Goal: Register for event/course

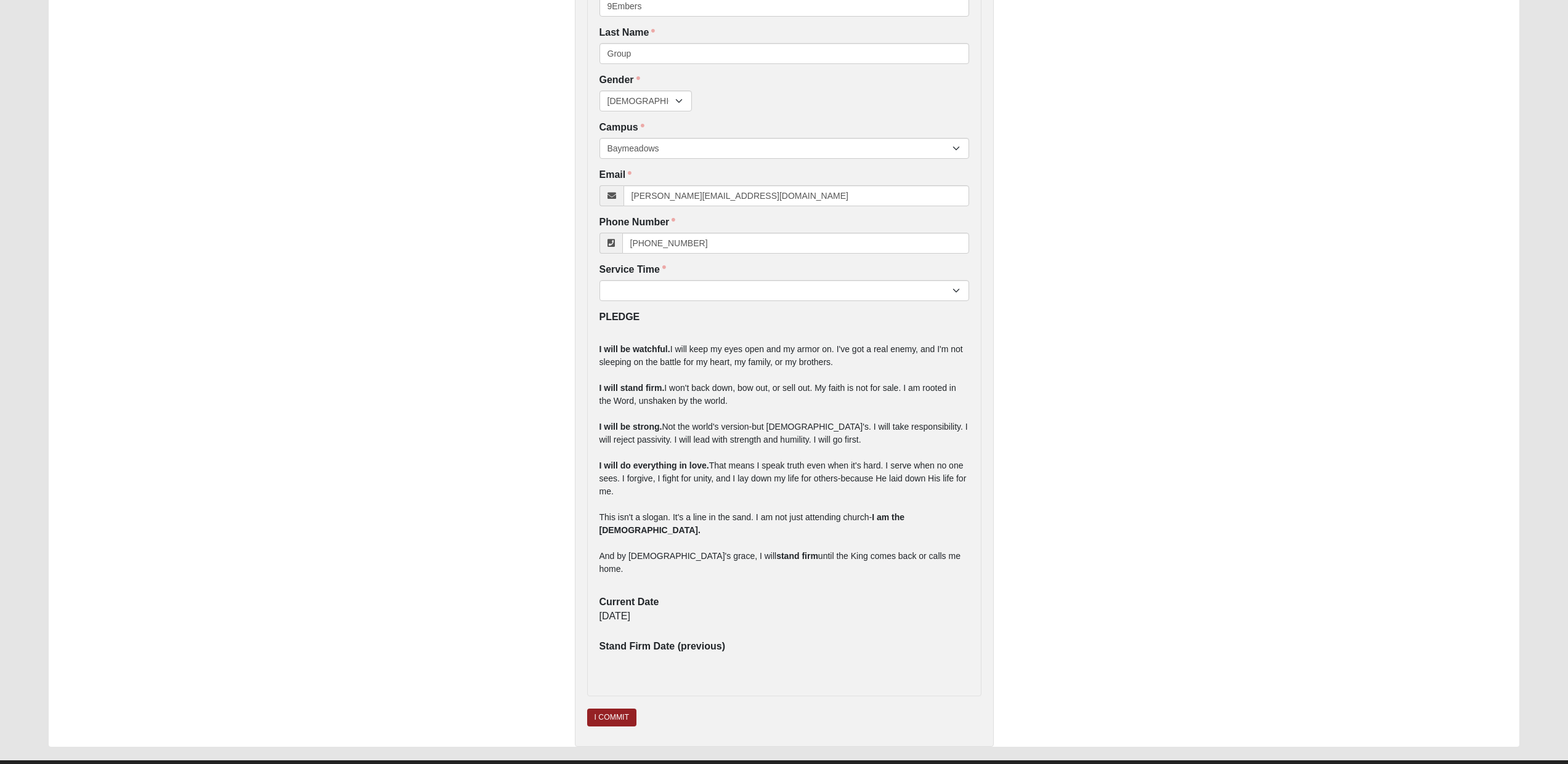
scroll to position [196, 0]
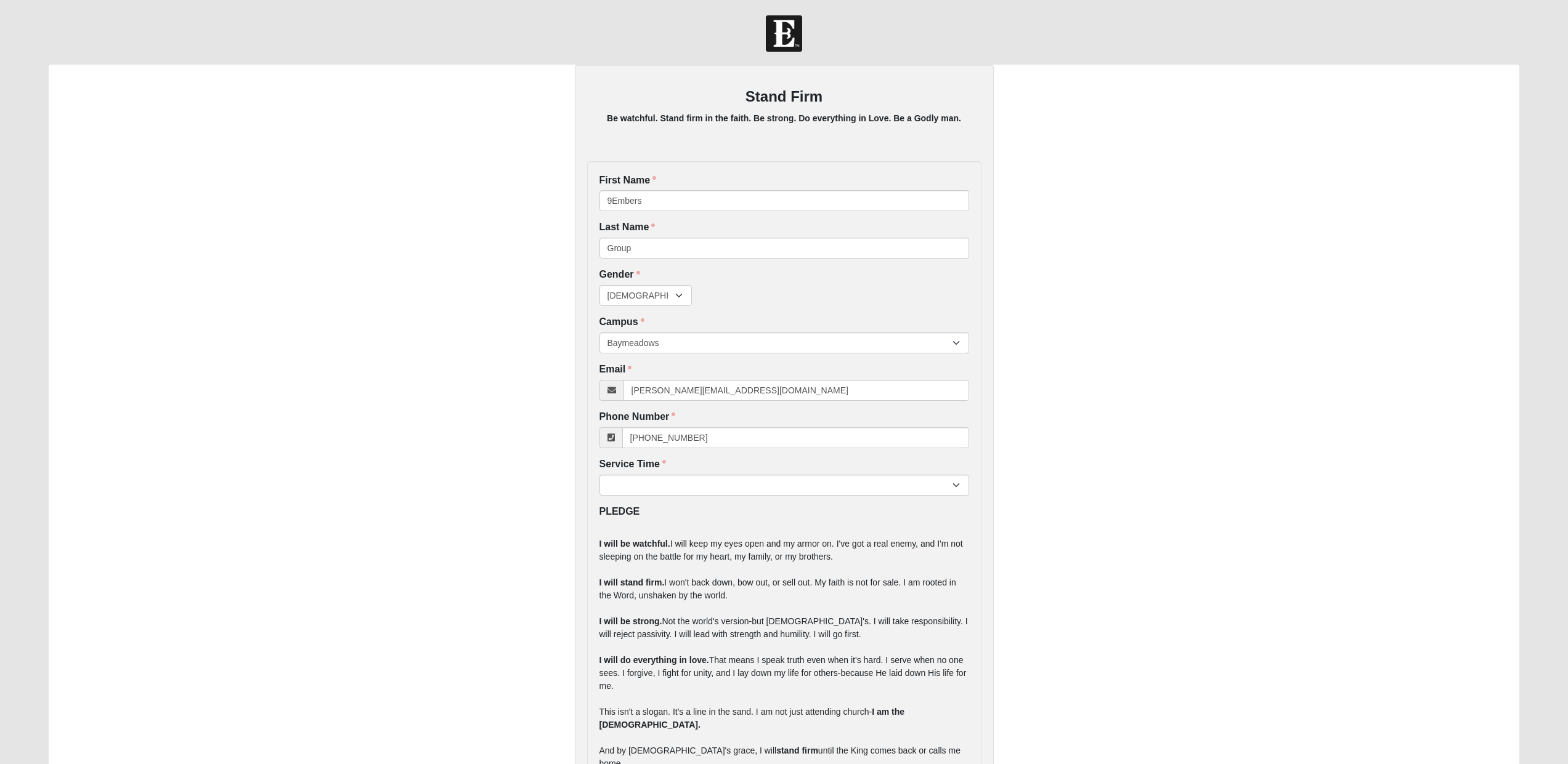
scroll to position [152, 0]
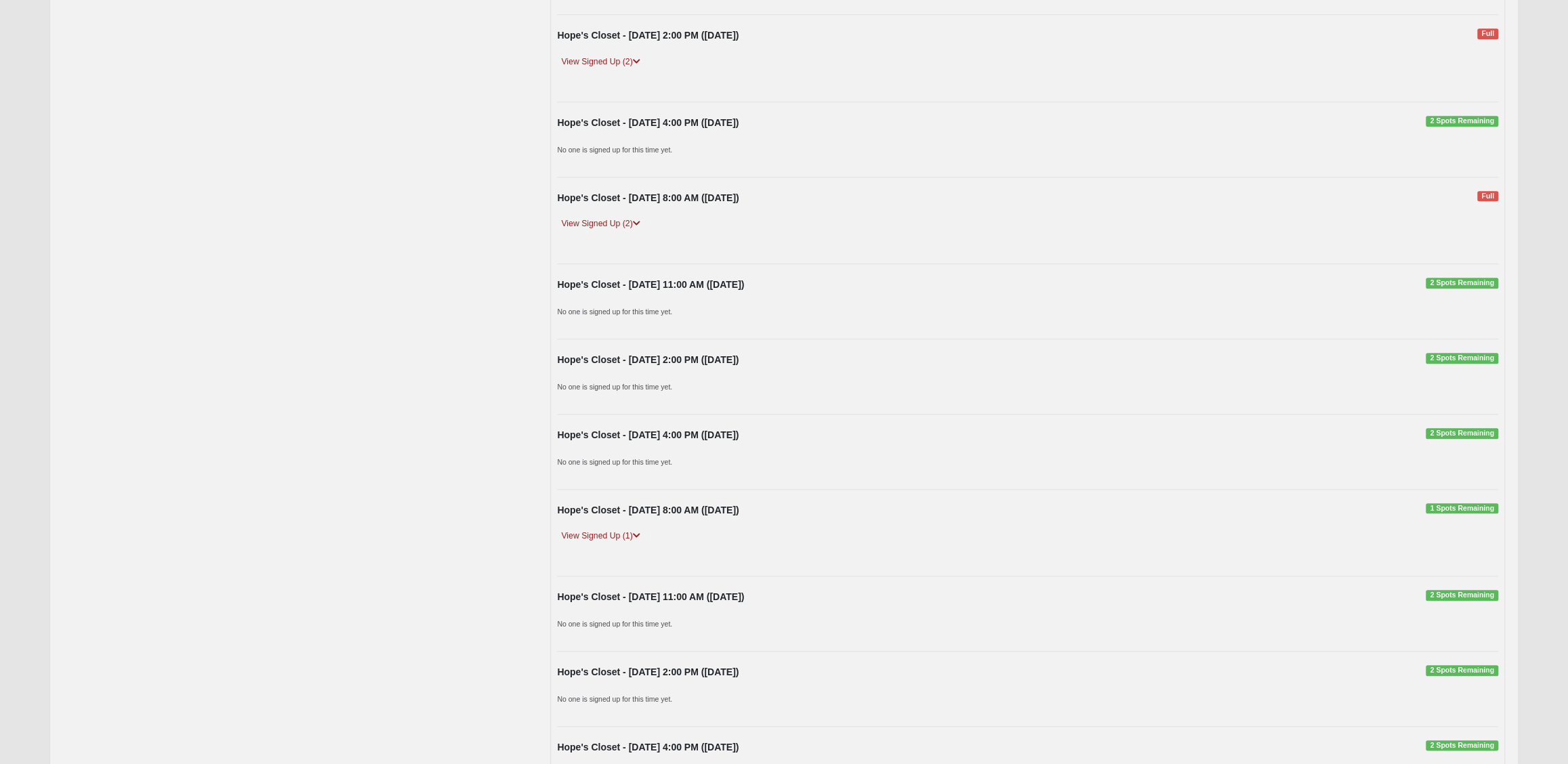
scroll to position [1033, 0]
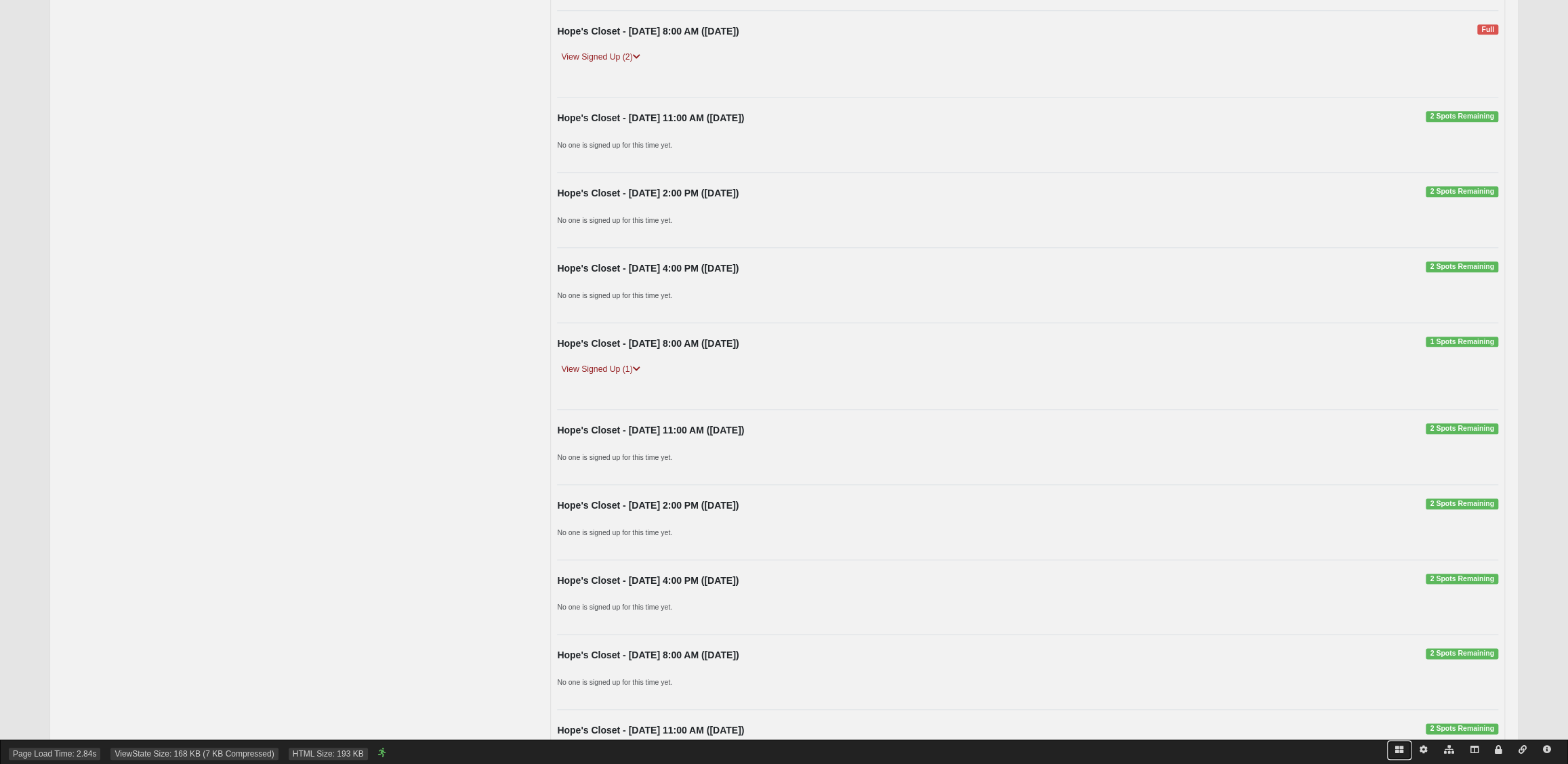
click at [1400, 747] on icon at bounding box center [1399, 750] width 8 height 8
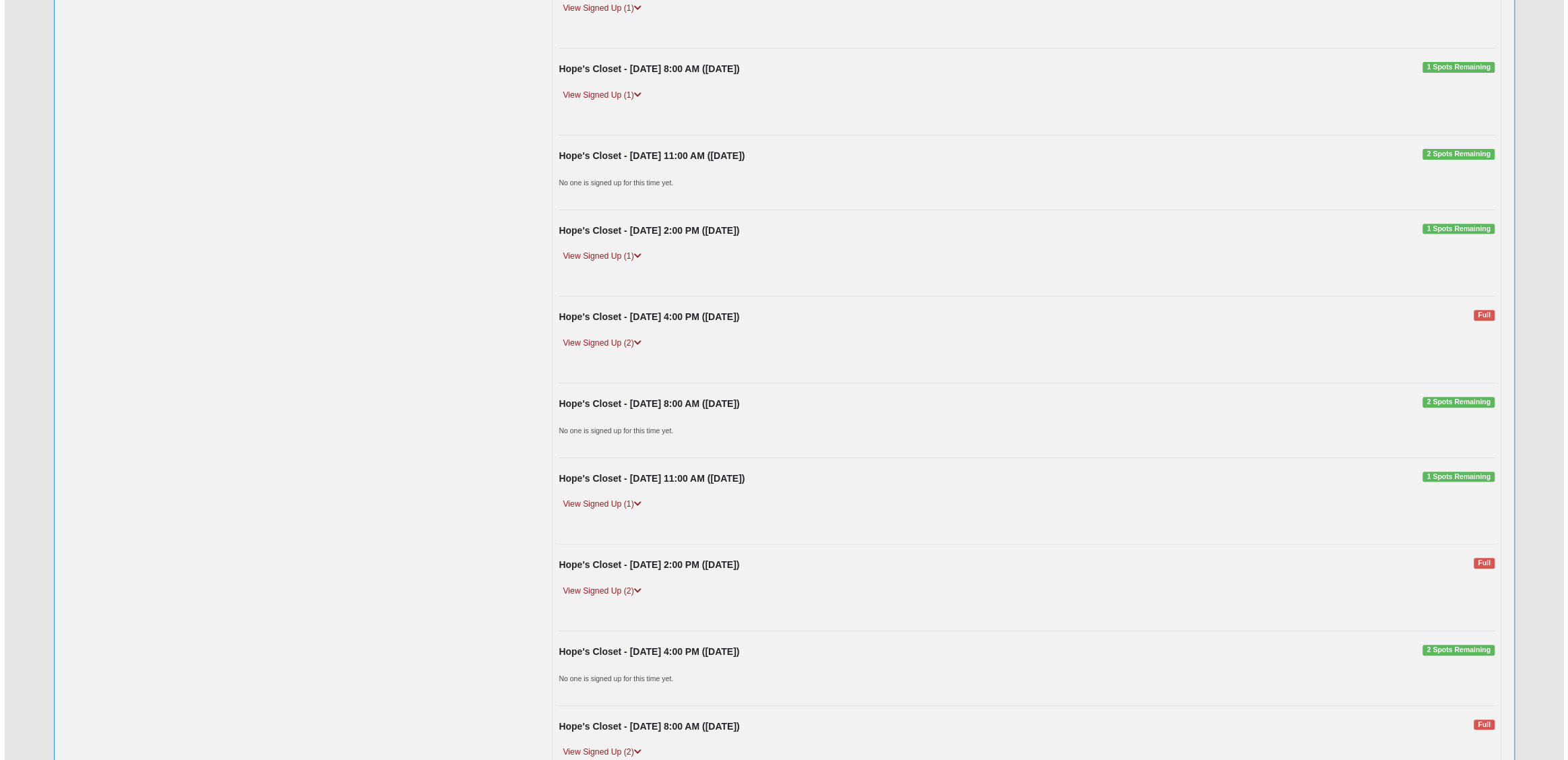
scroll to position [0, 0]
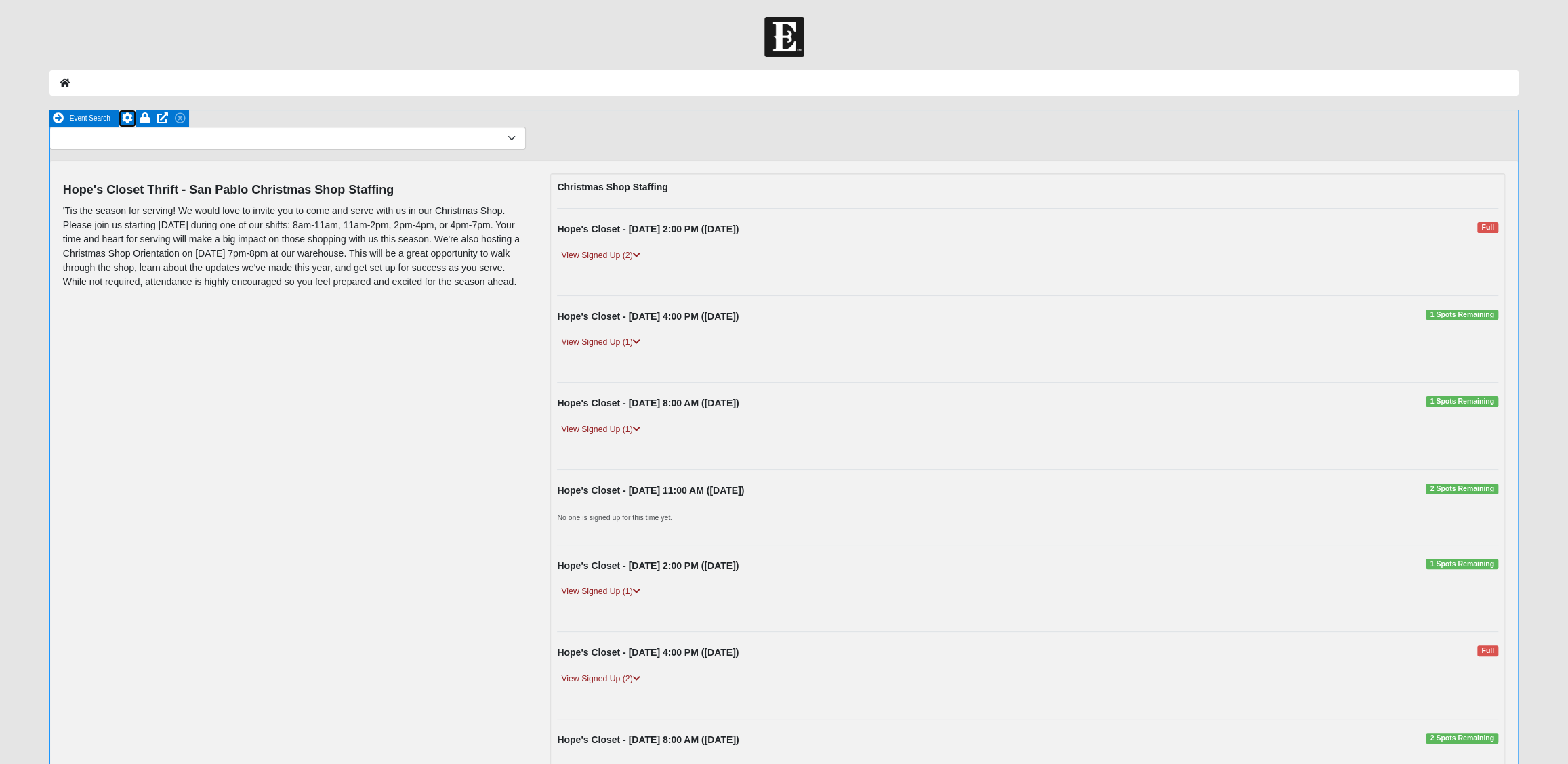
click at [128, 119] on icon at bounding box center [128, 118] width 11 height 11
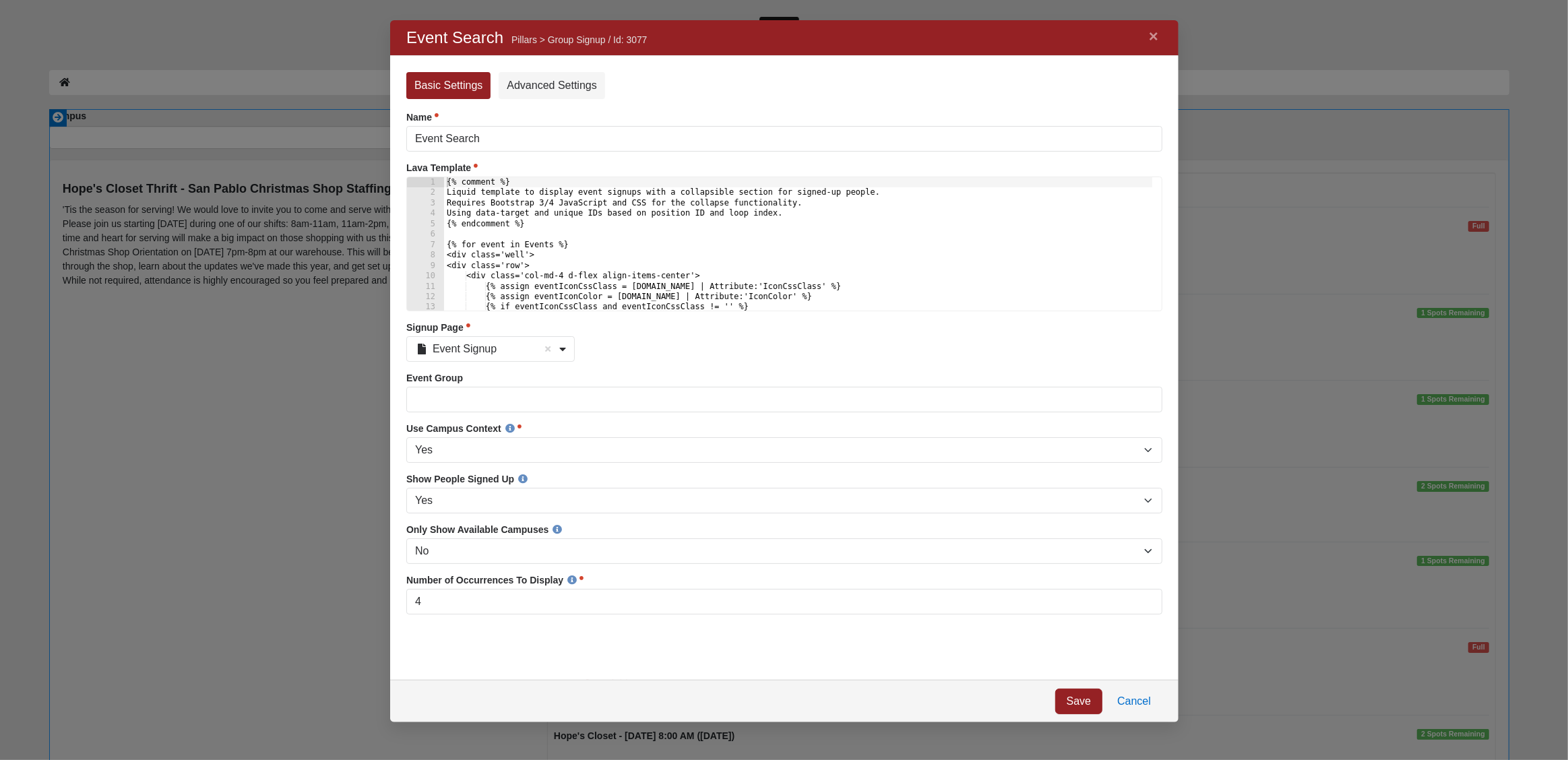
scroll to position [645, 770]
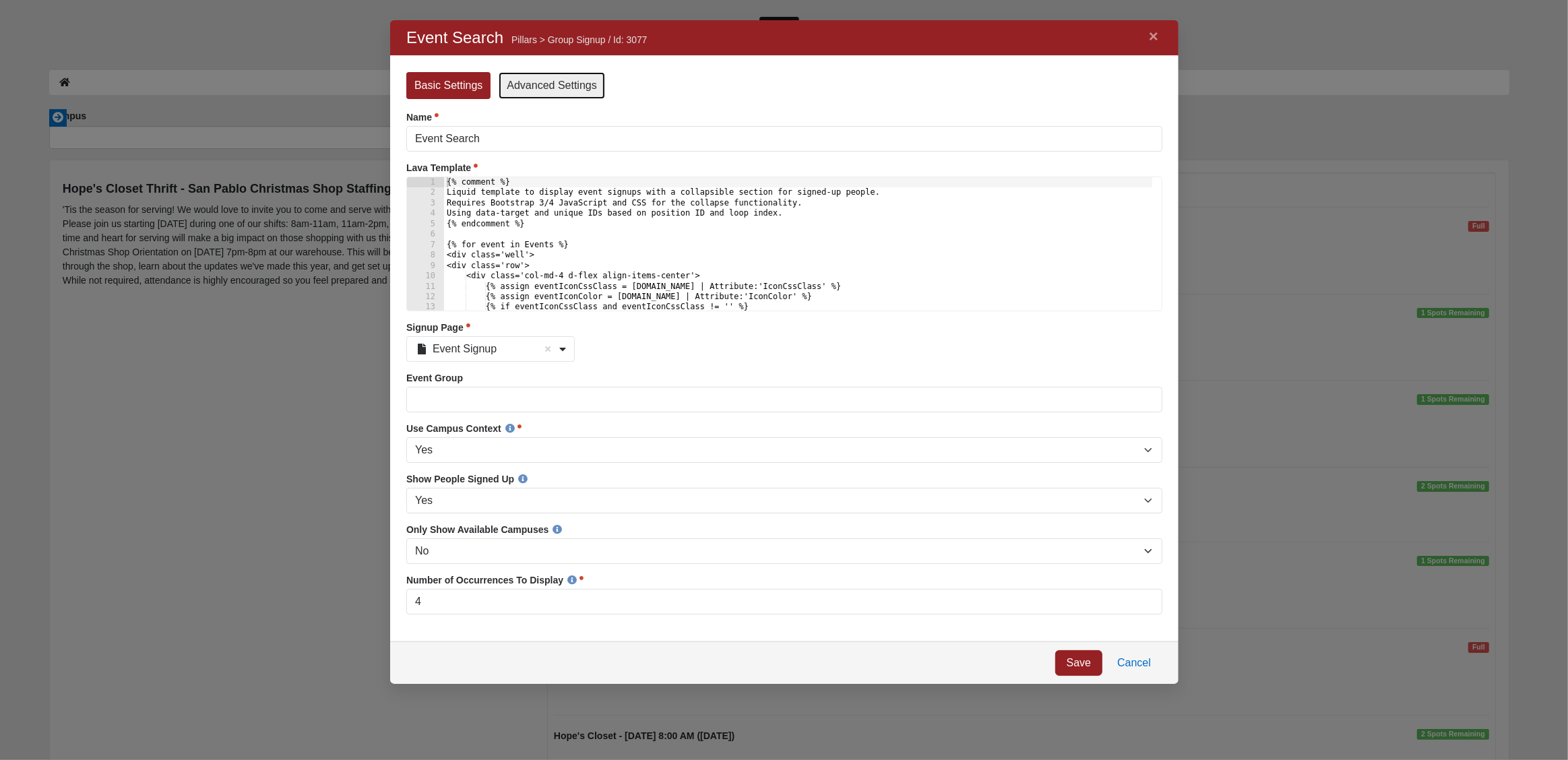
click at [506, 84] on link "Advanced Settings" at bounding box center [551, 85] width 105 height 27
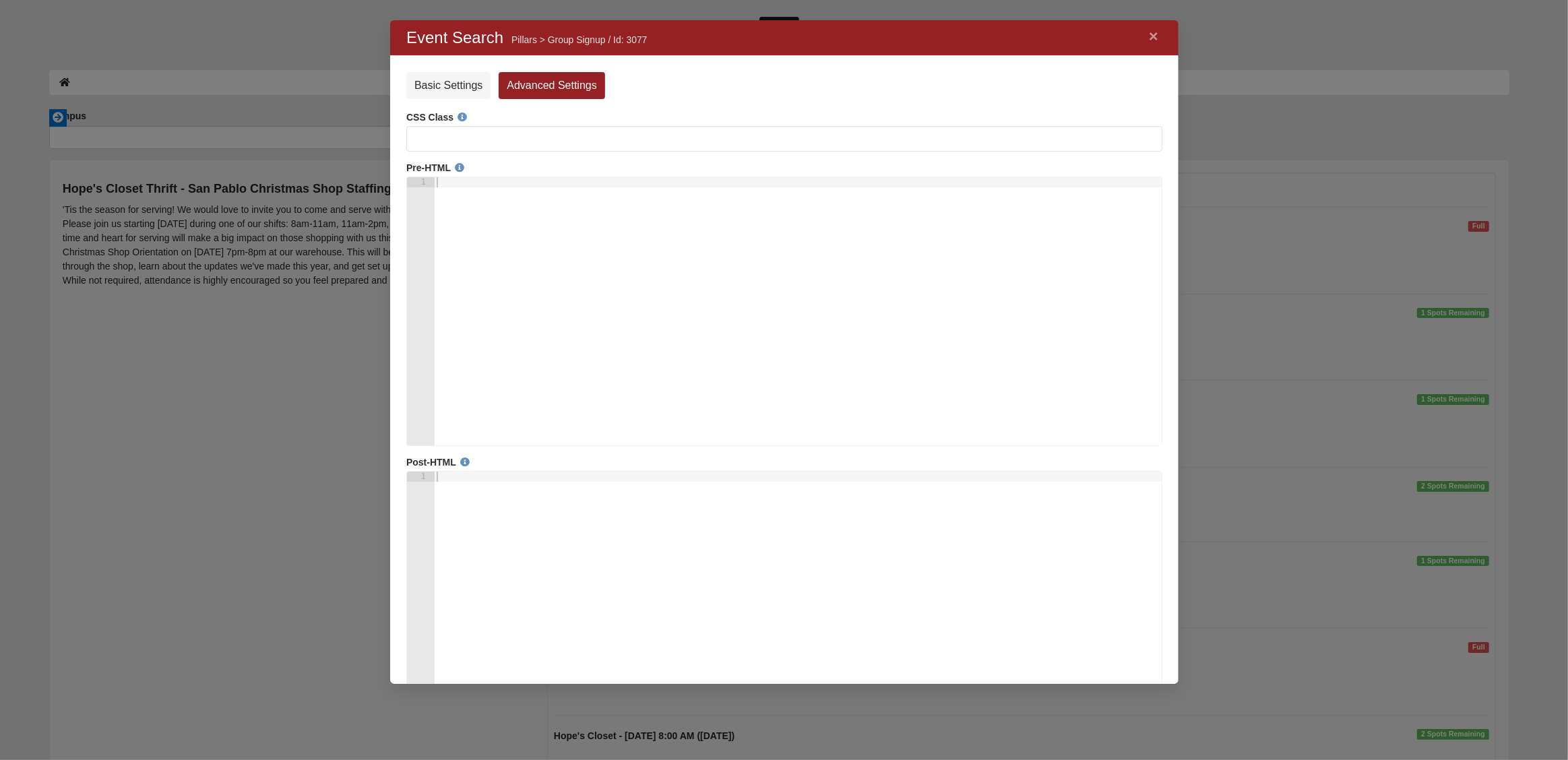
scroll to position [770, 770]
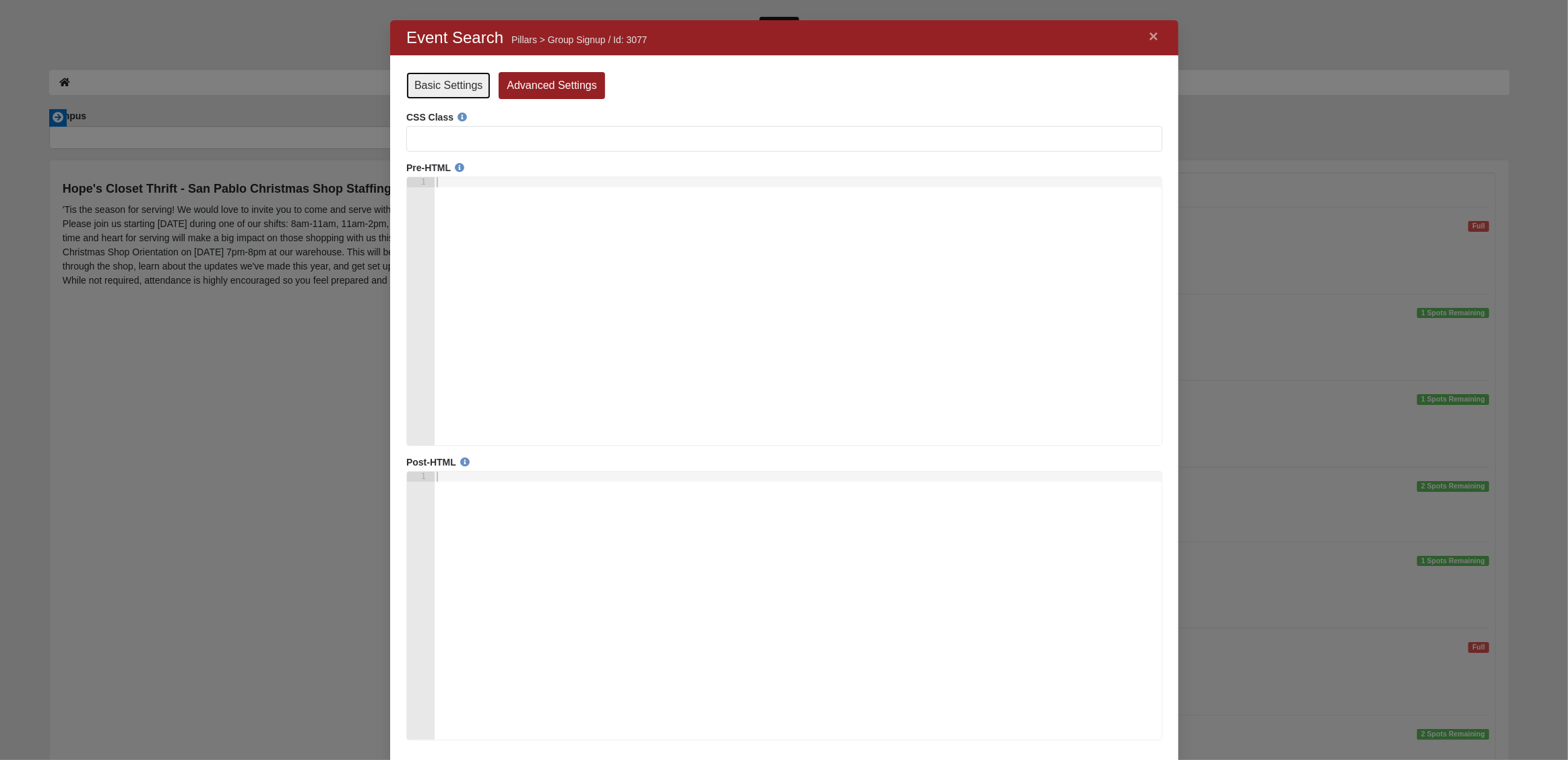
click at [437, 83] on link "Basic Settings" at bounding box center [448, 85] width 84 height 27
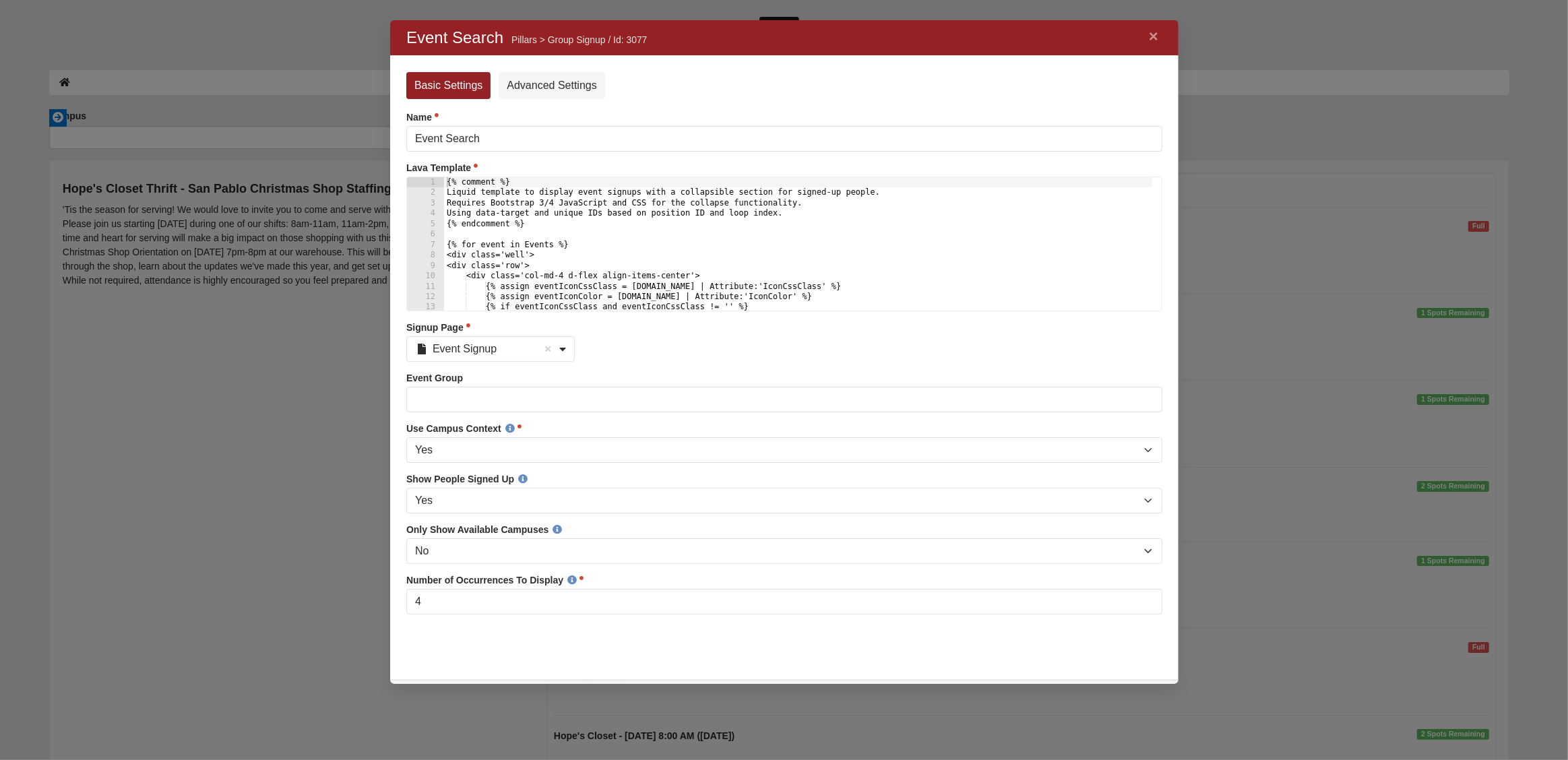
scroll to position [645, 770]
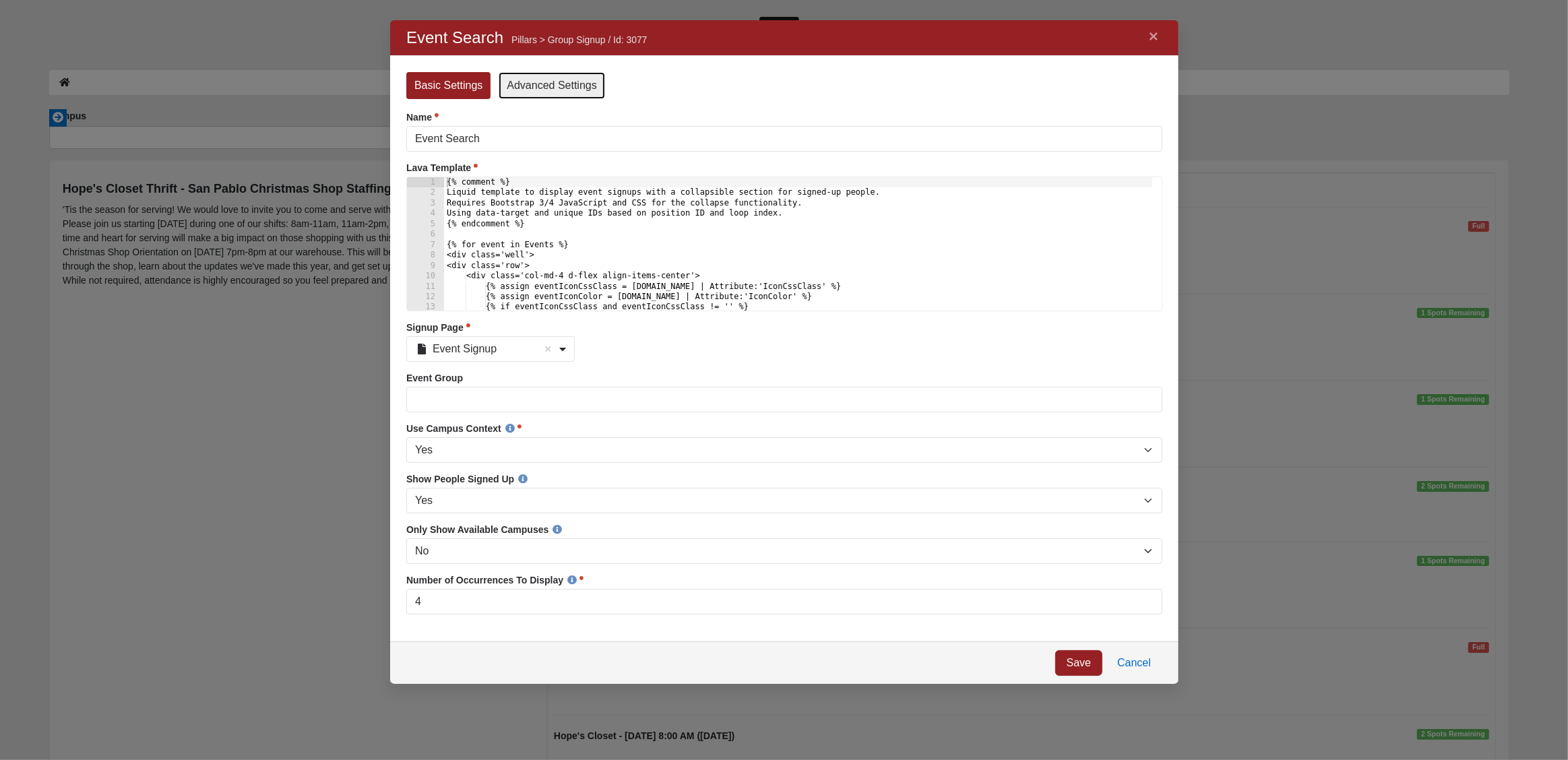
click at [535, 80] on link "Advanced Settings" at bounding box center [551, 85] width 105 height 27
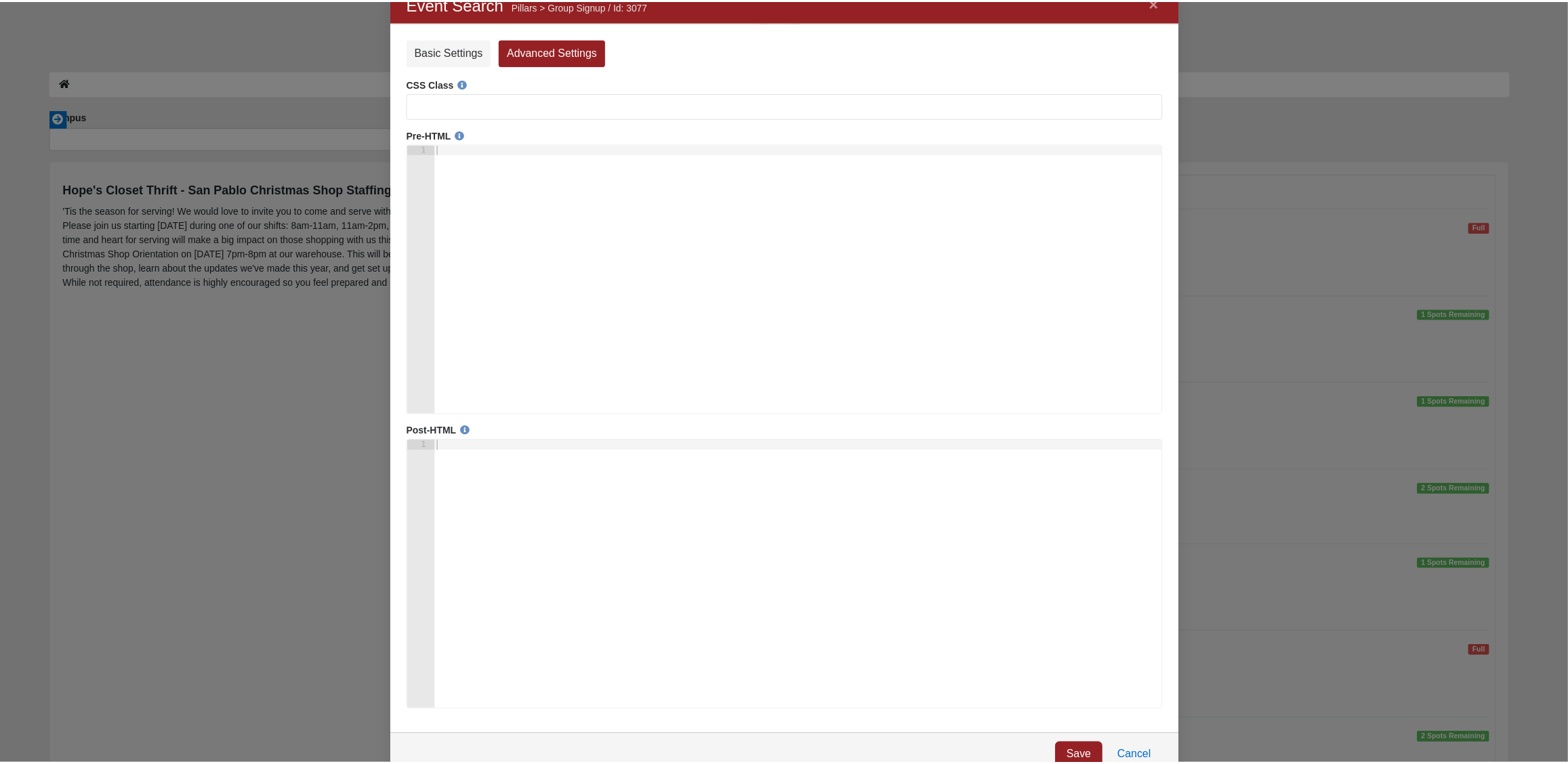
scroll to position [48, 0]
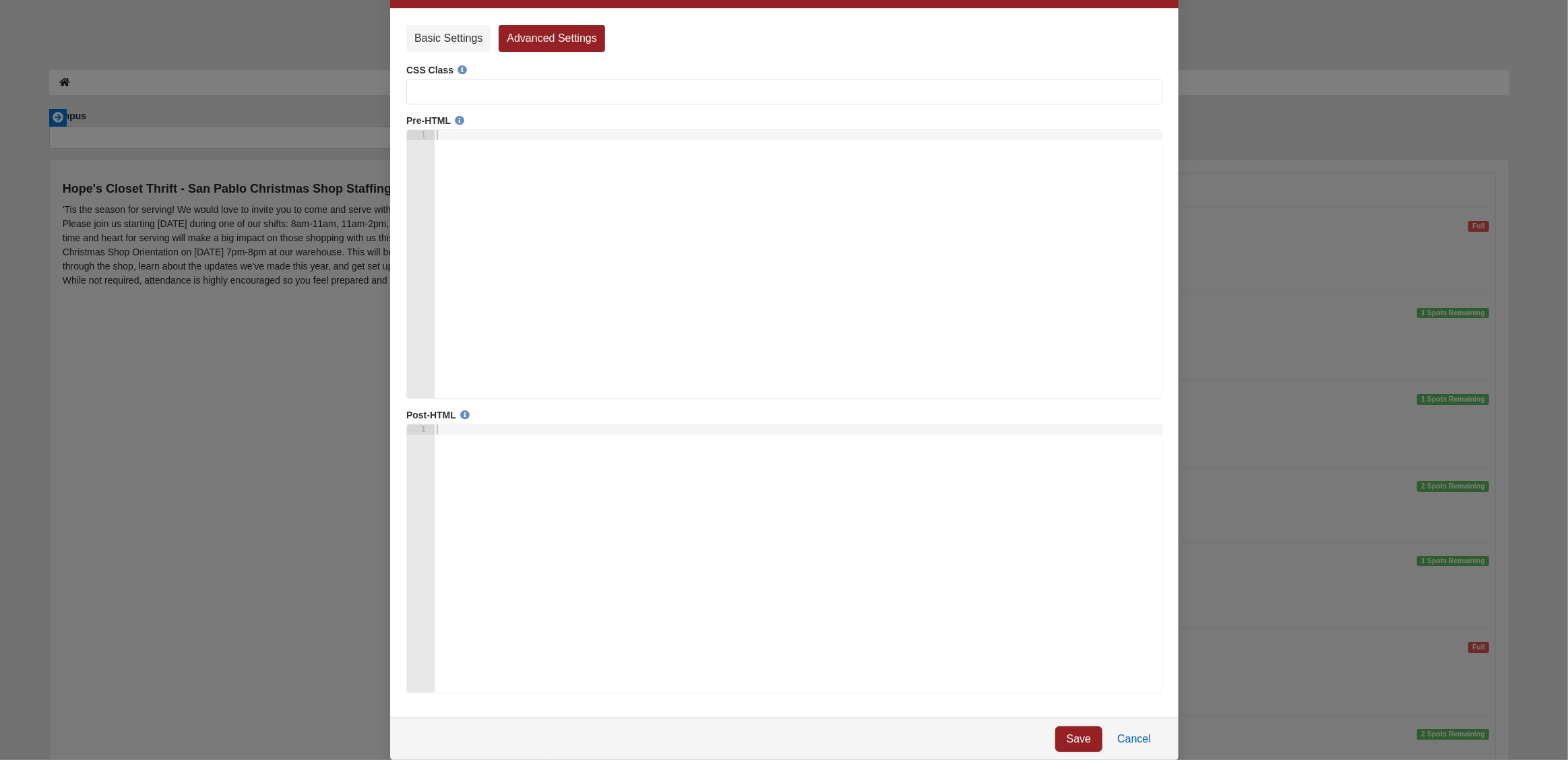
click at [1141, 739] on link "Cancel" at bounding box center [1133, 739] width 57 height 25
